Goal: Check status: Check status

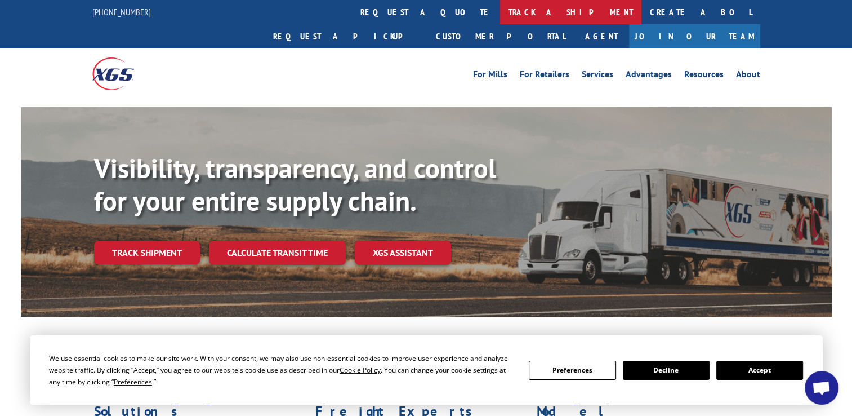
click at [500, 11] on link "track a shipment" at bounding box center [570, 12] width 141 height 24
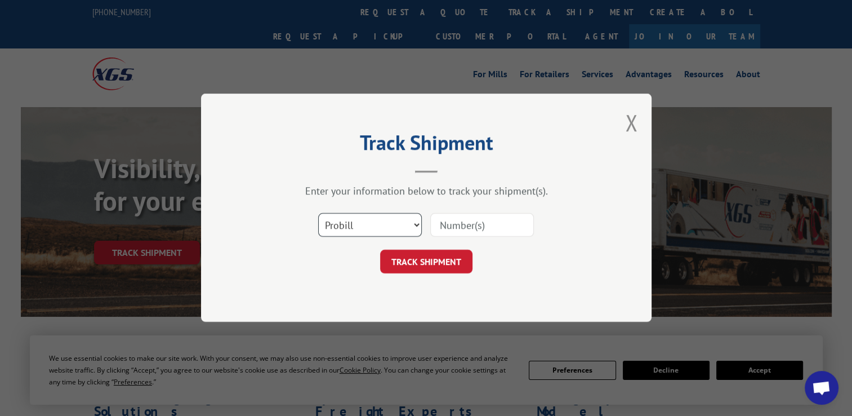
click at [413, 225] on select "Select category... Probill BOL PO" at bounding box center [370, 225] width 104 height 24
select select "bol"
click at [318, 213] on select "Select category... Probill BOL PO" at bounding box center [370, 225] width 104 height 24
click at [439, 225] on input at bounding box center [482, 225] width 104 height 24
paste input "6025423"
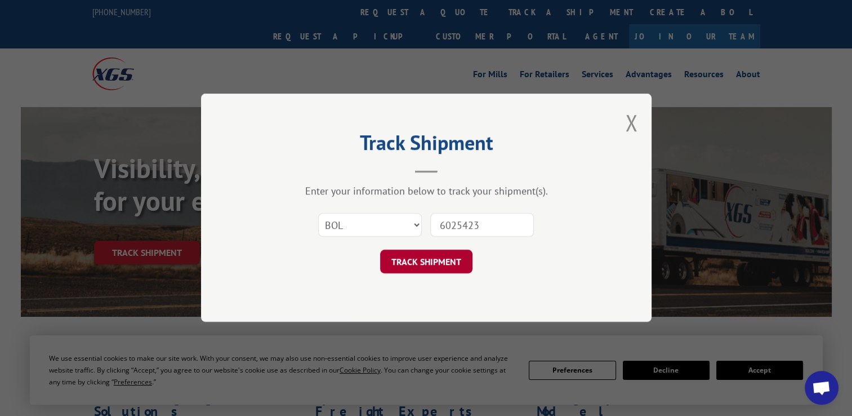
type input "6025423"
click at [426, 258] on button "TRACK SHIPMENT" at bounding box center [426, 262] width 92 height 24
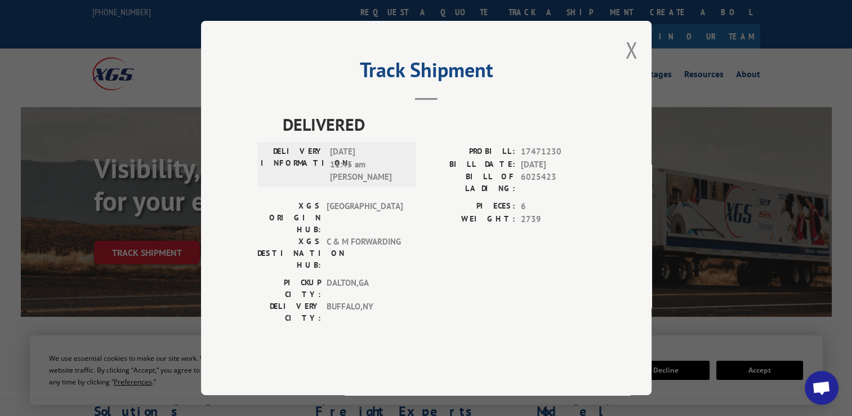
click at [624, 72] on div "Track Shipment DELIVERED DELIVERY INFORMATION: [DATE] 11:45 am [PERSON_NAME] PR…" at bounding box center [426, 208] width 450 height 374
click at [628, 65] on button "Close modal" at bounding box center [631, 50] width 12 height 30
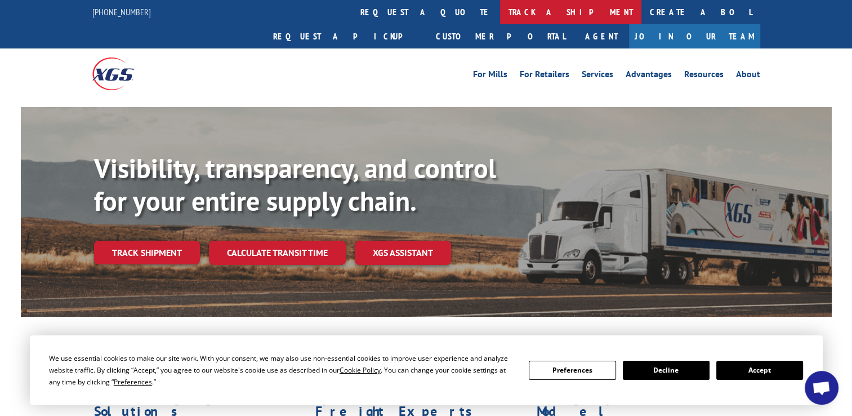
click at [500, 9] on link "track a shipment" at bounding box center [570, 12] width 141 height 24
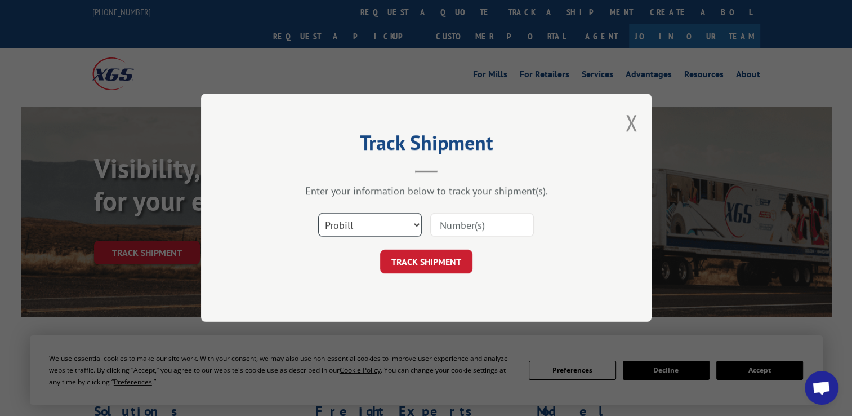
click at [417, 227] on select "Select category... Probill BOL PO" at bounding box center [370, 225] width 104 height 24
select select "bol"
click at [318, 213] on select "Select category... Probill BOL PO" at bounding box center [370, 225] width 104 height 24
click at [439, 228] on input at bounding box center [482, 225] width 104 height 24
paste input "6618944"
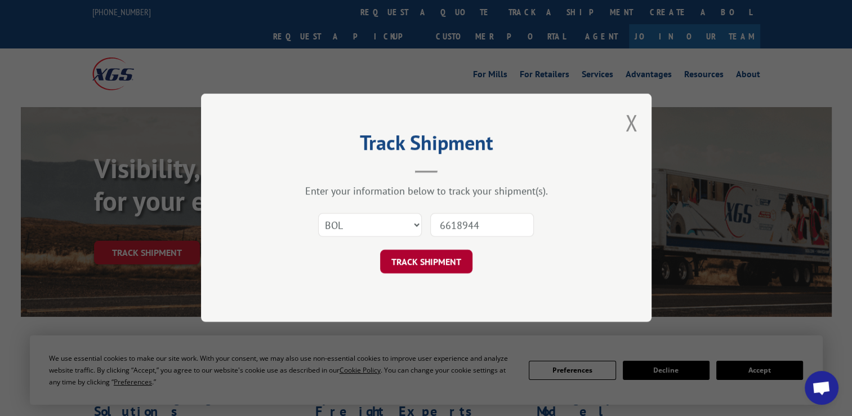
type input "6618944"
click at [432, 270] on button "TRACK SHIPMENT" at bounding box center [426, 262] width 92 height 24
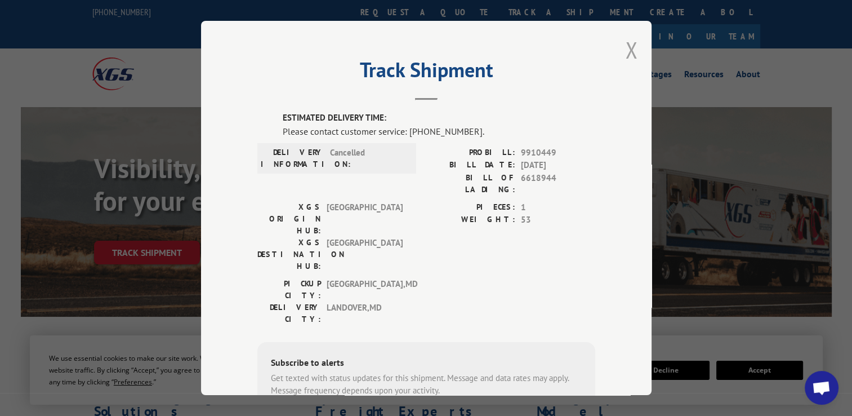
click at [625, 55] on button "Close modal" at bounding box center [631, 50] width 12 height 30
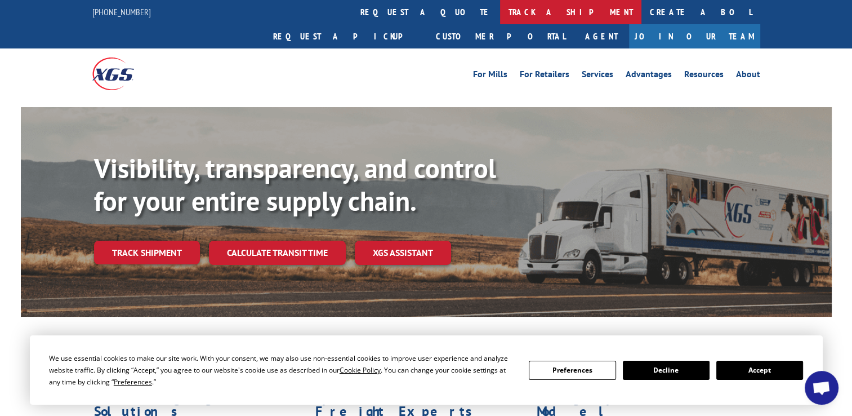
click at [500, 15] on link "track a shipment" at bounding box center [570, 12] width 141 height 24
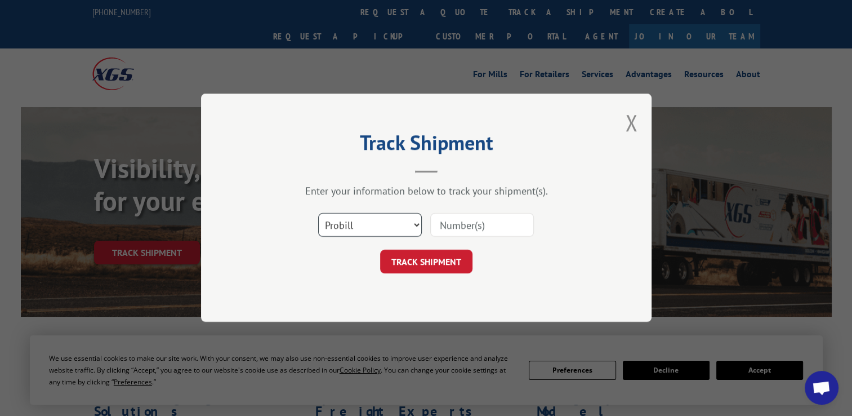
click at [410, 222] on select "Select category... Probill BOL PO" at bounding box center [370, 225] width 104 height 24
select select "bol"
click at [318, 213] on select "Select category... Probill BOL PO" at bounding box center [370, 225] width 104 height 24
click at [438, 228] on input at bounding box center [482, 225] width 104 height 24
paste input "6025423"
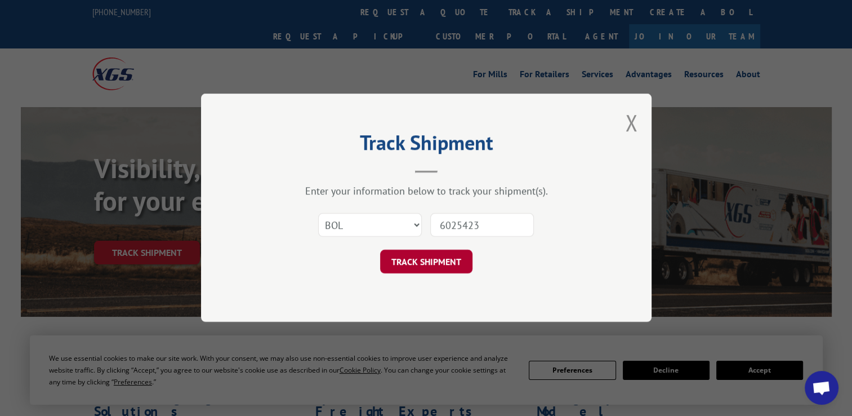
type input "6025423"
click at [421, 264] on button "TRACK SHIPMENT" at bounding box center [426, 262] width 92 height 24
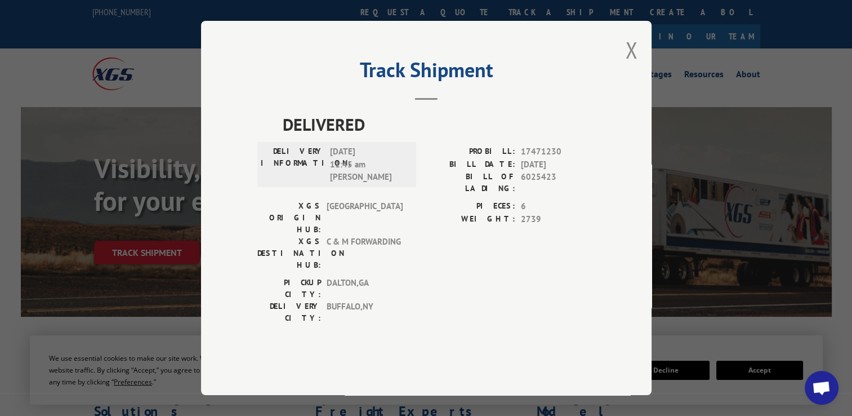
click at [623, 74] on div "Track Shipment DELIVERED DELIVERY INFORMATION: [DATE] 11:45 am [PERSON_NAME] PR…" at bounding box center [426, 208] width 450 height 374
click at [633, 65] on button "Close modal" at bounding box center [631, 50] width 12 height 30
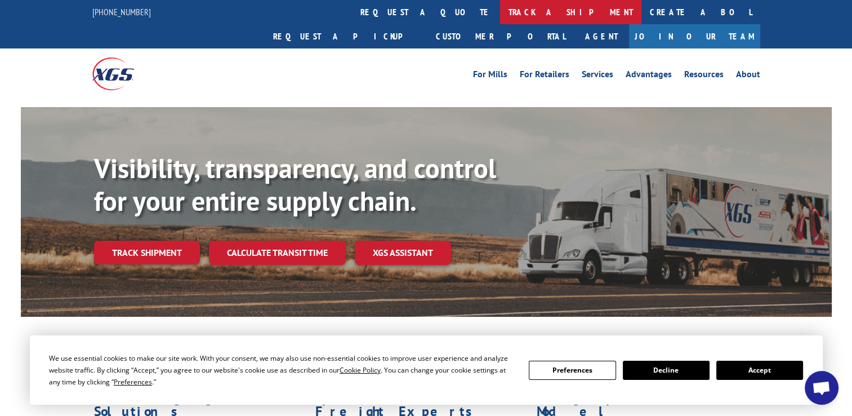
click at [500, 14] on link "track a shipment" at bounding box center [570, 12] width 141 height 24
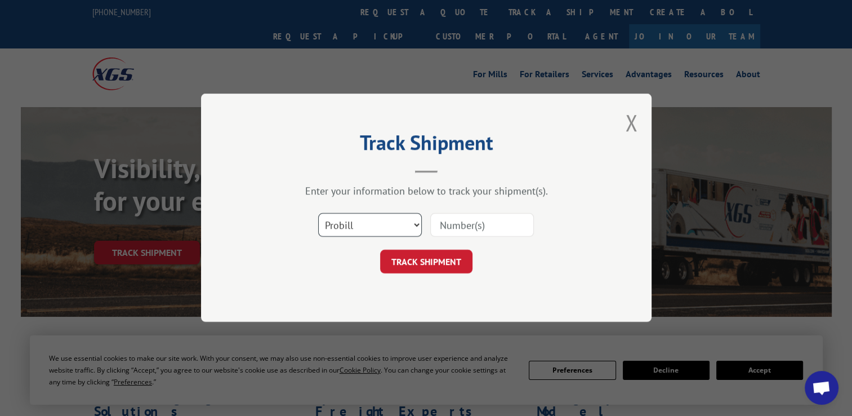
click at [414, 224] on select "Select category... Probill BOL PO" at bounding box center [370, 225] width 104 height 24
select select "bol"
click at [318, 213] on select "Select category... Probill BOL PO" at bounding box center [370, 225] width 104 height 24
click at [442, 224] on input at bounding box center [482, 225] width 104 height 24
paste input "6025423"
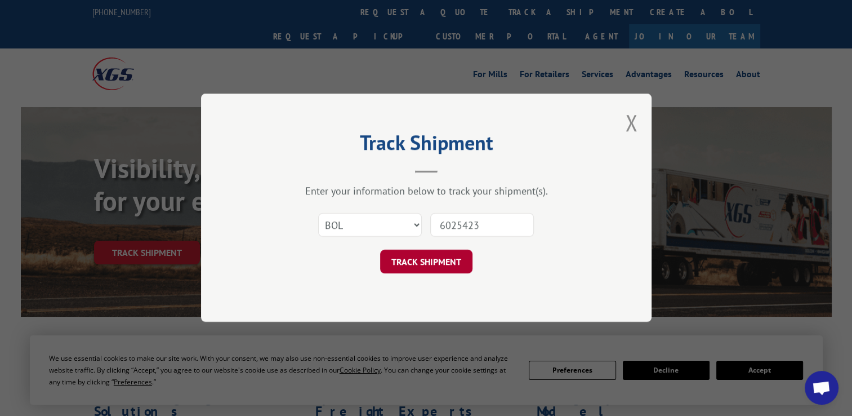
type input "6025423"
click at [421, 269] on button "TRACK SHIPMENT" at bounding box center [426, 262] width 92 height 24
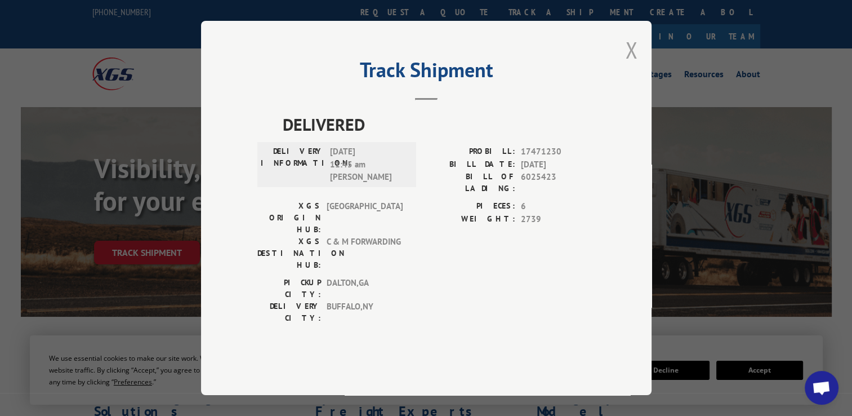
click at [632, 65] on button "Close modal" at bounding box center [631, 50] width 12 height 30
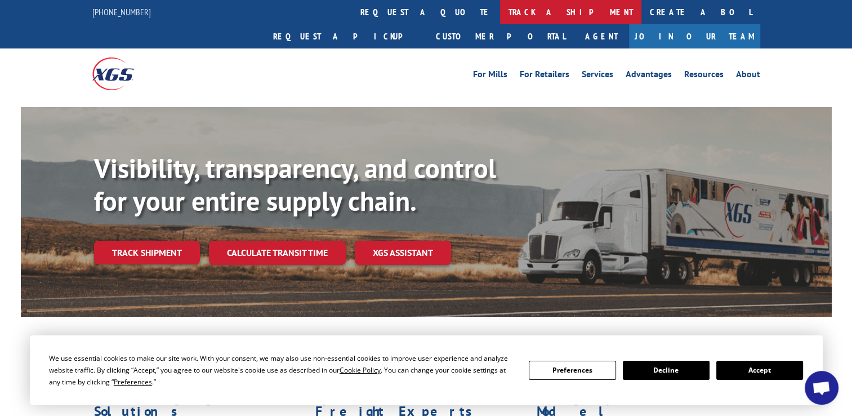
click at [500, 10] on link "track a shipment" at bounding box center [570, 12] width 141 height 24
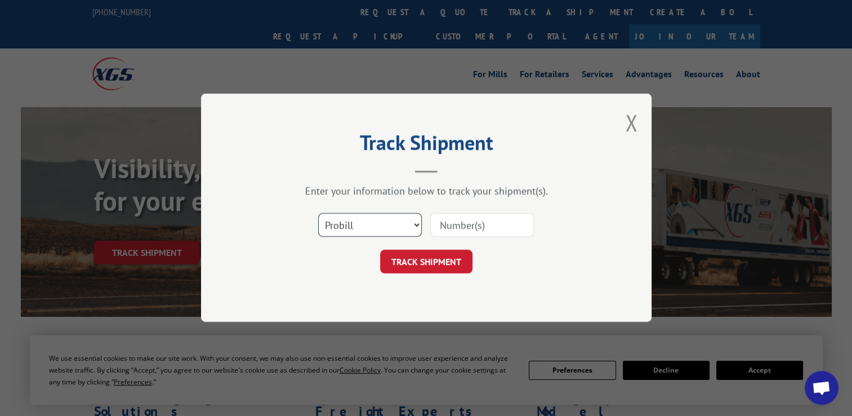
click at [410, 224] on select "Select category... Probill BOL PO" at bounding box center [370, 225] width 104 height 24
select select "bol"
click at [318, 213] on select "Select category... Probill BOL PO" at bounding box center [370, 225] width 104 height 24
click at [434, 225] on input at bounding box center [482, 225] width 104 height 24
paste input "6619185"
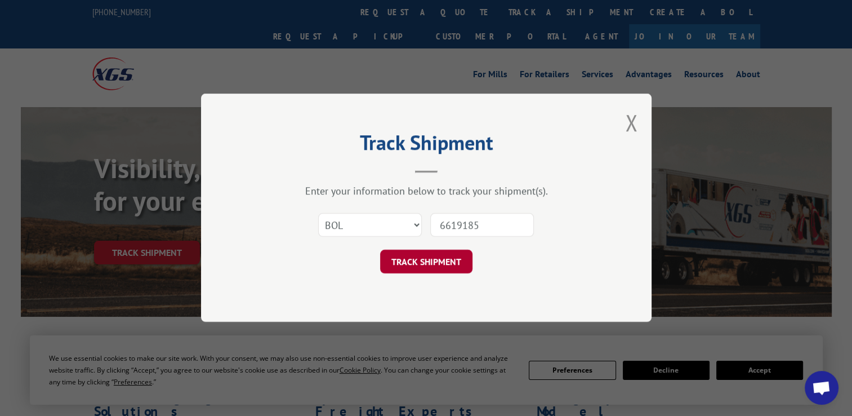
type input "6619185"
click at [424, 265] on button "TRACK SHIPMENT" at bounding box center [426, 262] width 92 height 24
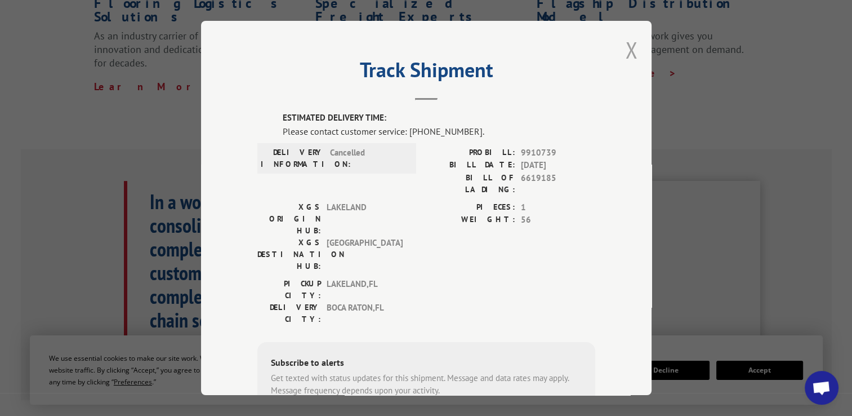
click at [625, 44] on button "Close modal" at bounding box center [631, 50] width 12 height 30
